Goal: Transaction & Acquisition: Subscribe to service/newsletter

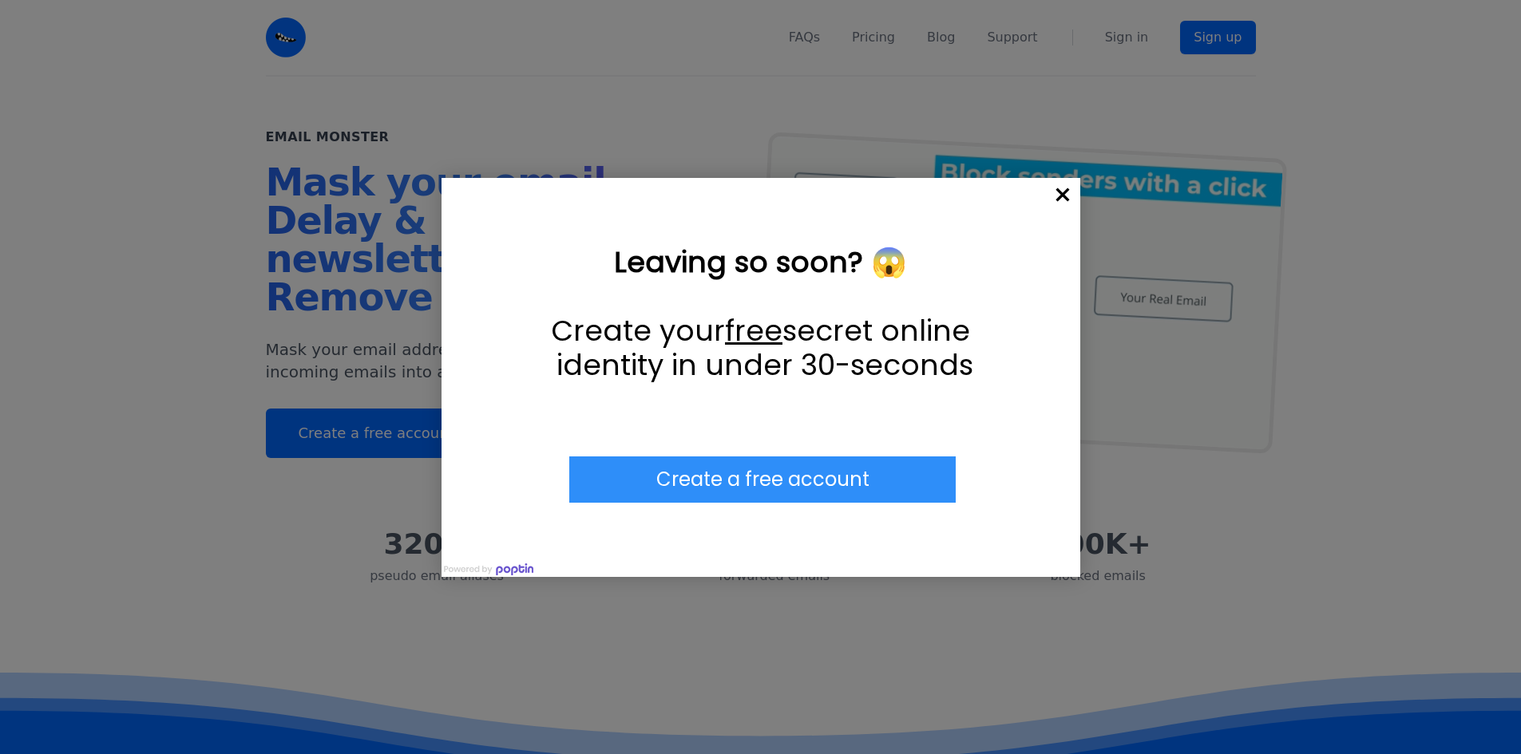
click at [1063, 185] on span "×" at bounding box center [1062, 195] width 35 height 35
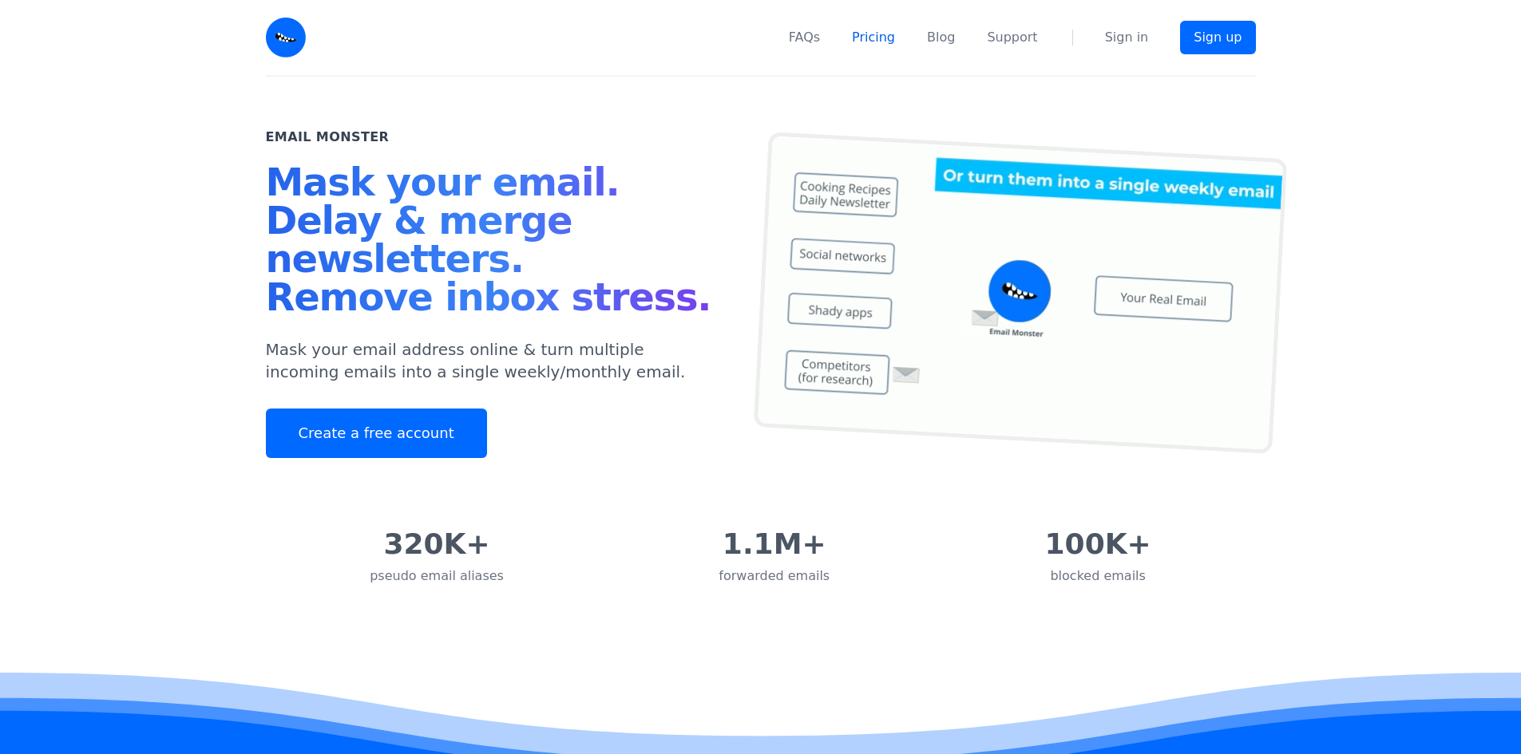
click at [873, 40] on link "Pricing" at bounding box center [873, 37] width 43 height 19
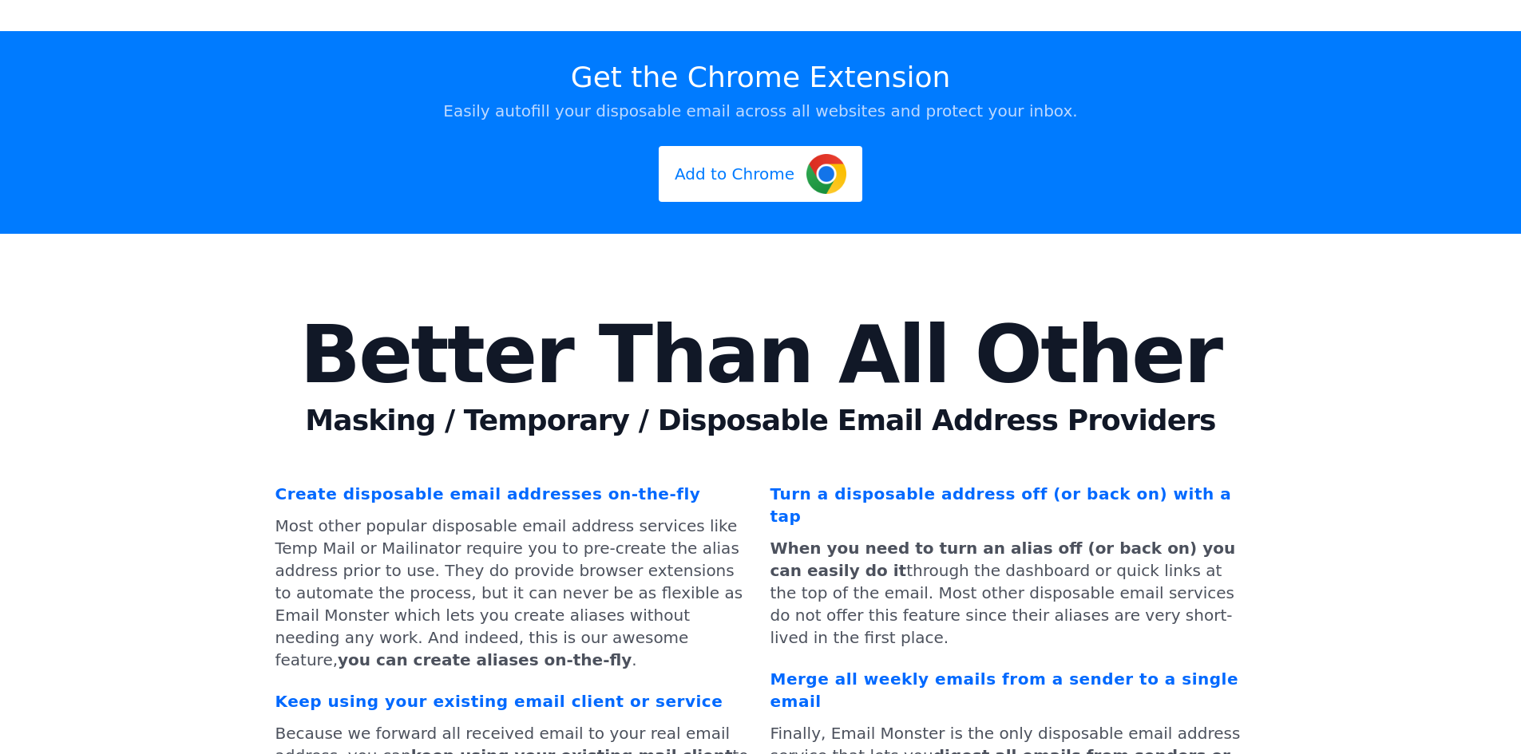
scroll to position [5116, 0]
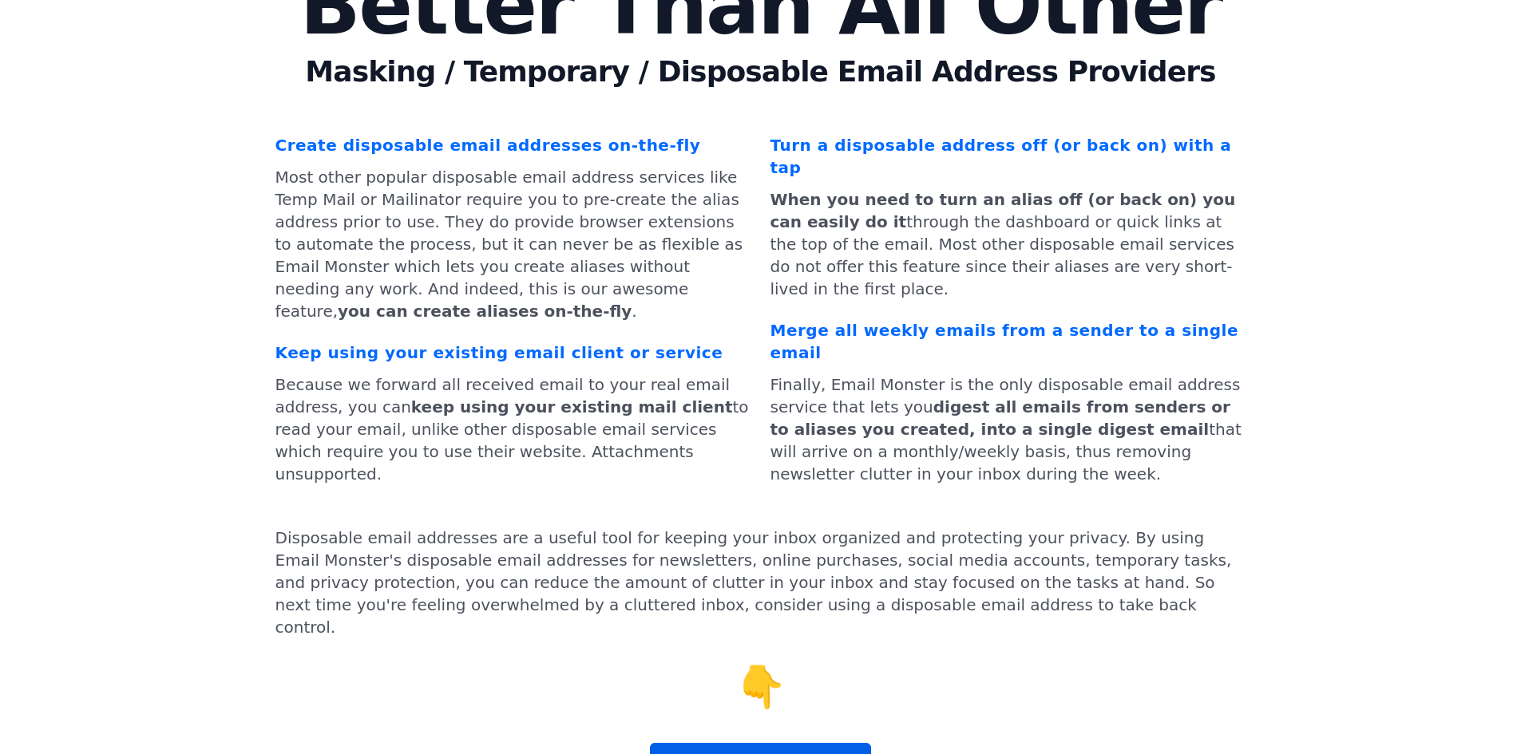
click at [721, 743] on link "Create a free account" at bounding box center [760, 767] width 221 height 49
